Goal: Task Accomplishment & Management: Use online tool/utility

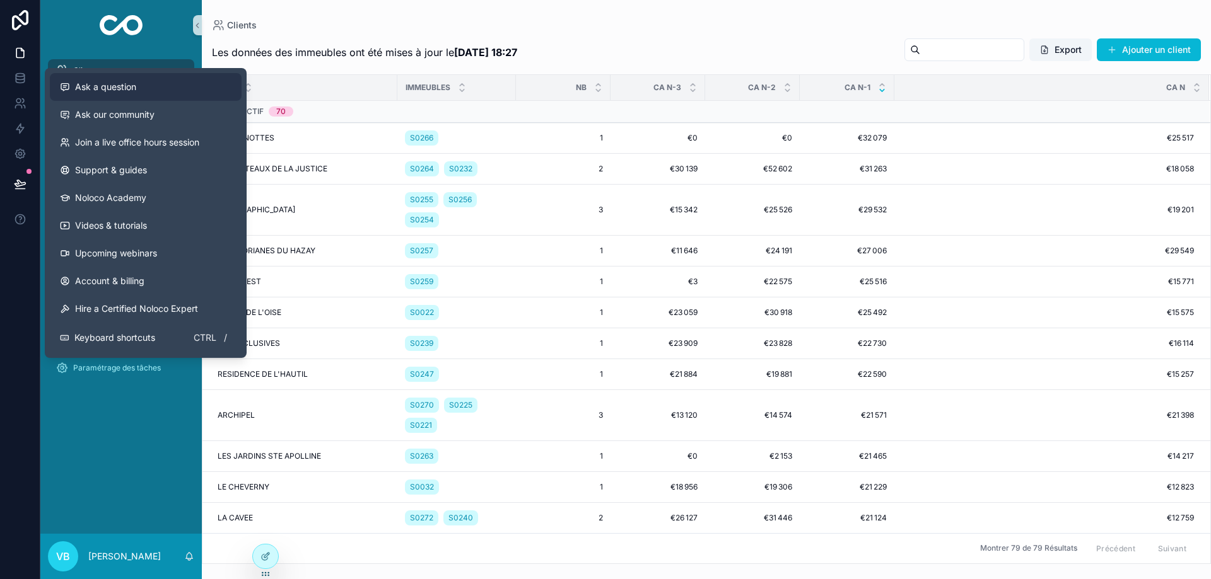
click at [141, 89] on div "Ask a question" at bounding box center [146, 87] width 172 height 13
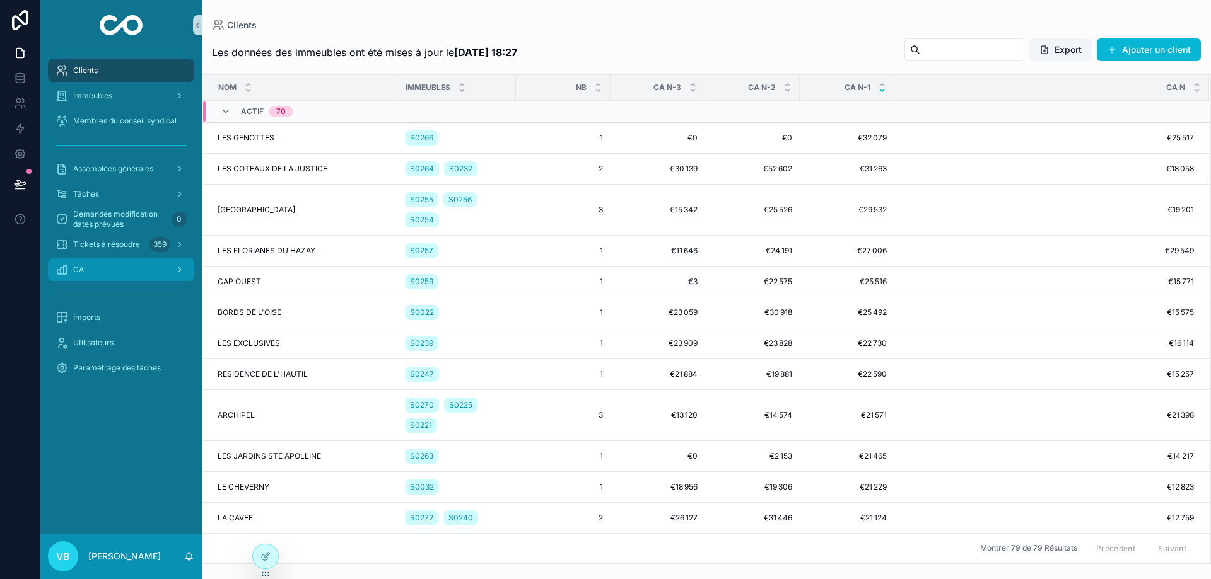
click at [127, 265] on div "CA" at bounding box center [120, 270] width 131 height 20
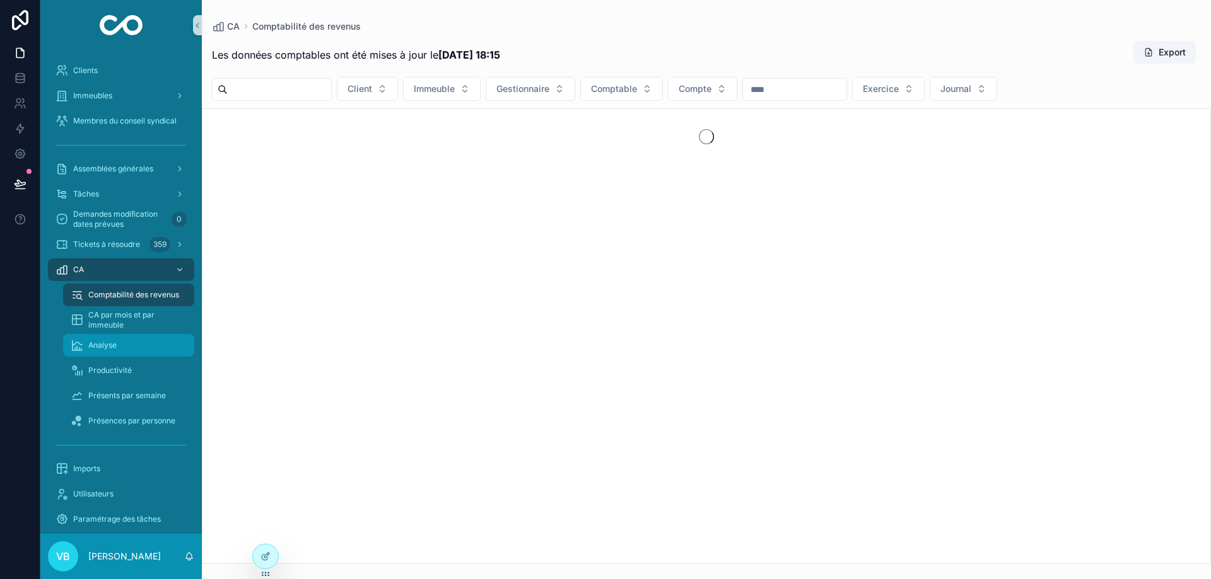
click at [148, 342] on div "Analyse" at bounding box center [129, 345] width 116 height 20
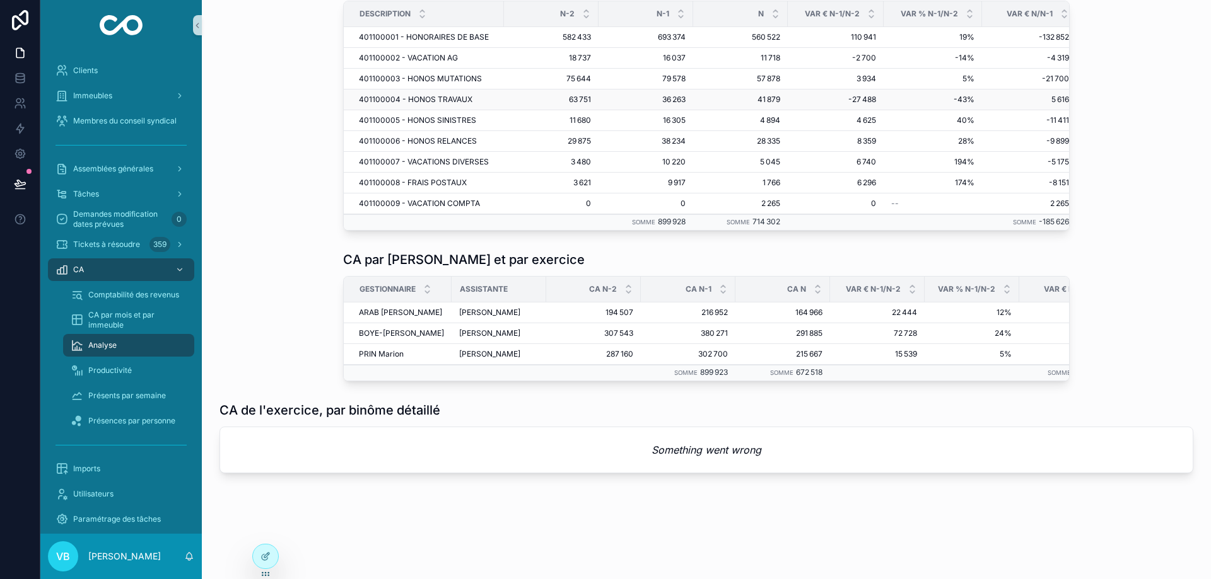
scroll to position [774, 0]
click at [21, 183] on icon at bounding box center [20, 183] width 11 height 6
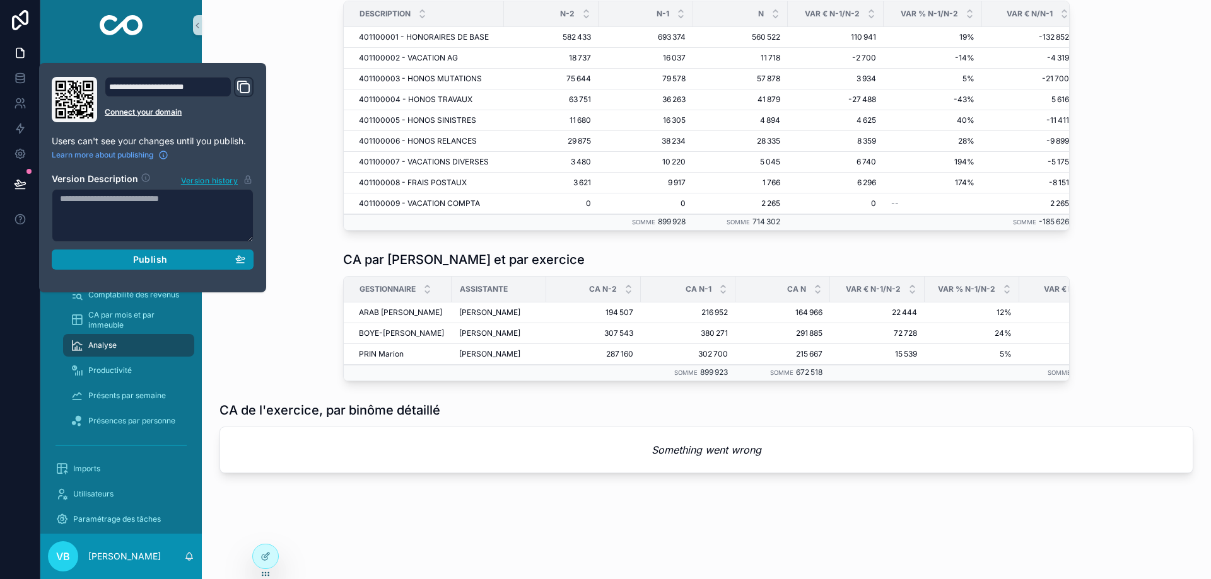
click at [154, 257] on span "Publish" at bounding box center [150, 259] width 34 height 11
